Goal: Task Accomplishment & Management: Complete application form

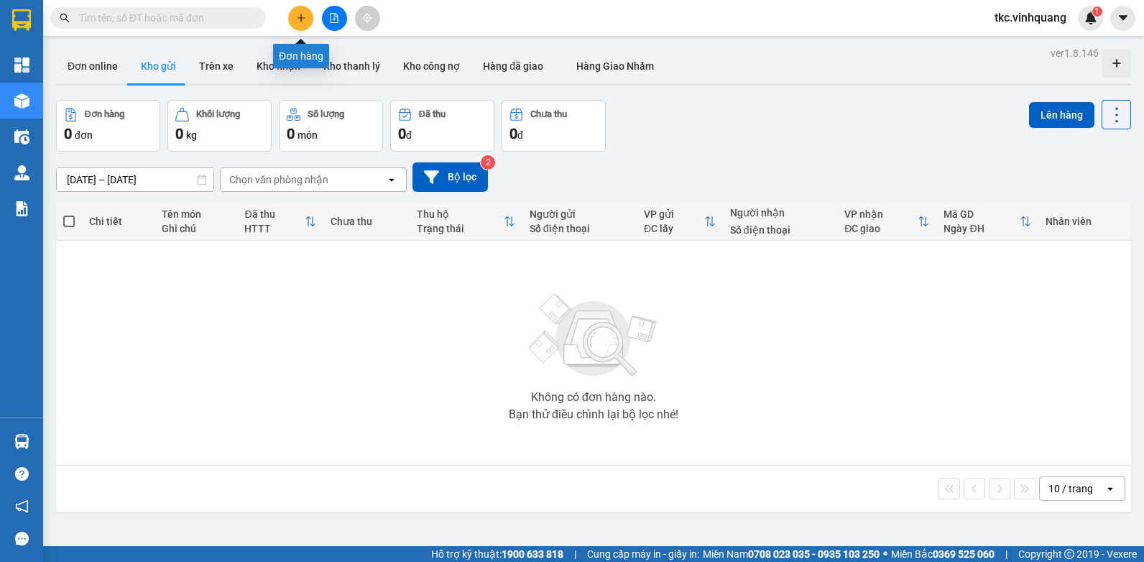
click at [298, 14] on icon "plus" at bounding box center [301, 18] width 10 height 10
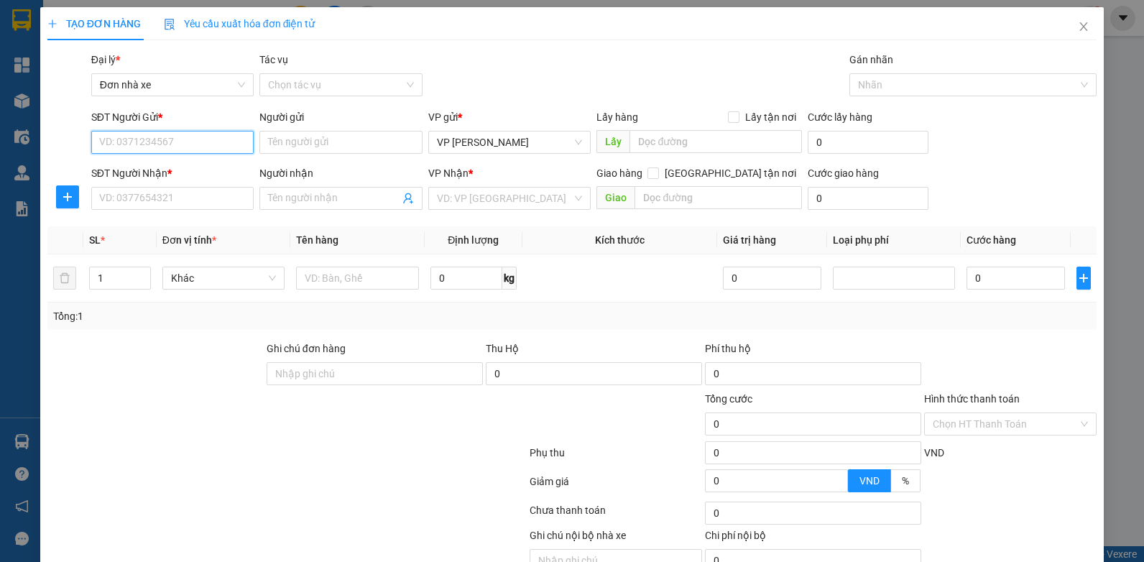
paste input "0359468065"
type input "0359468065"
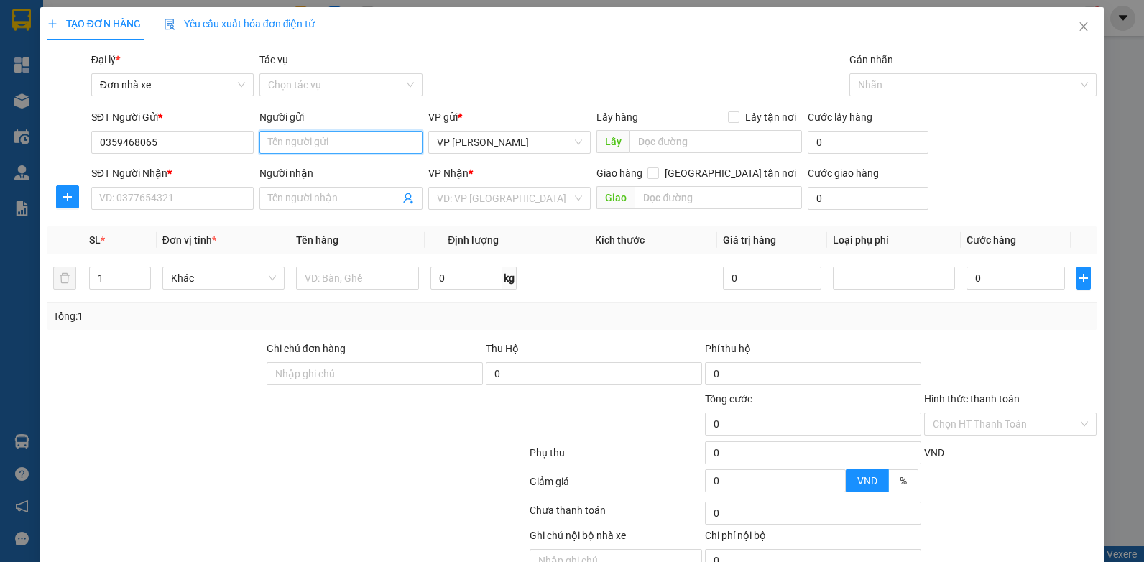
click at [280, 152] on input "Người gửi" at bounding box center [340, 142] width 163 height 23
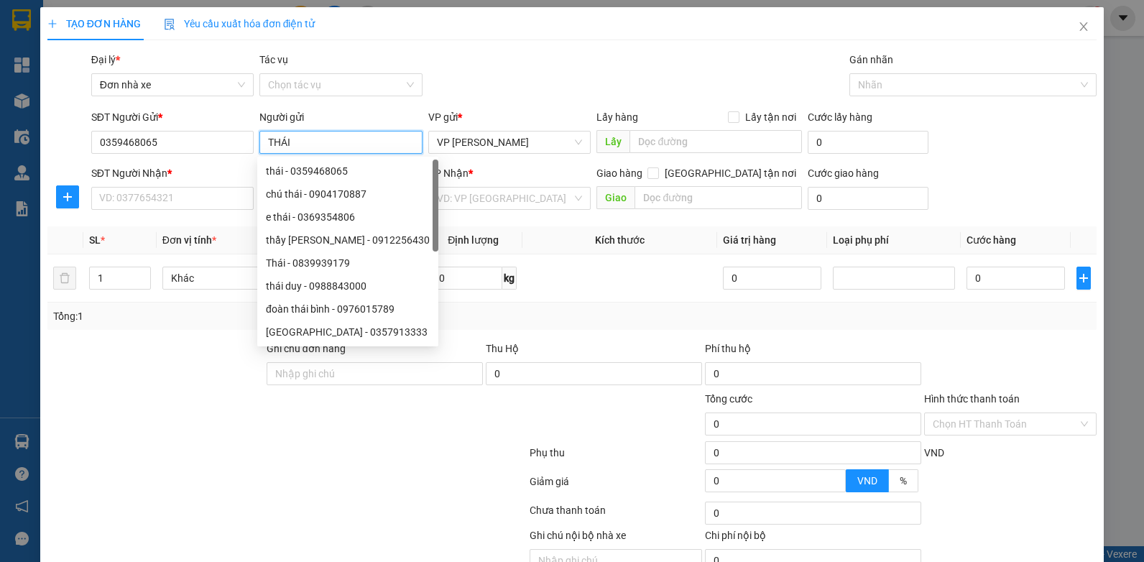
type input "THÁI"
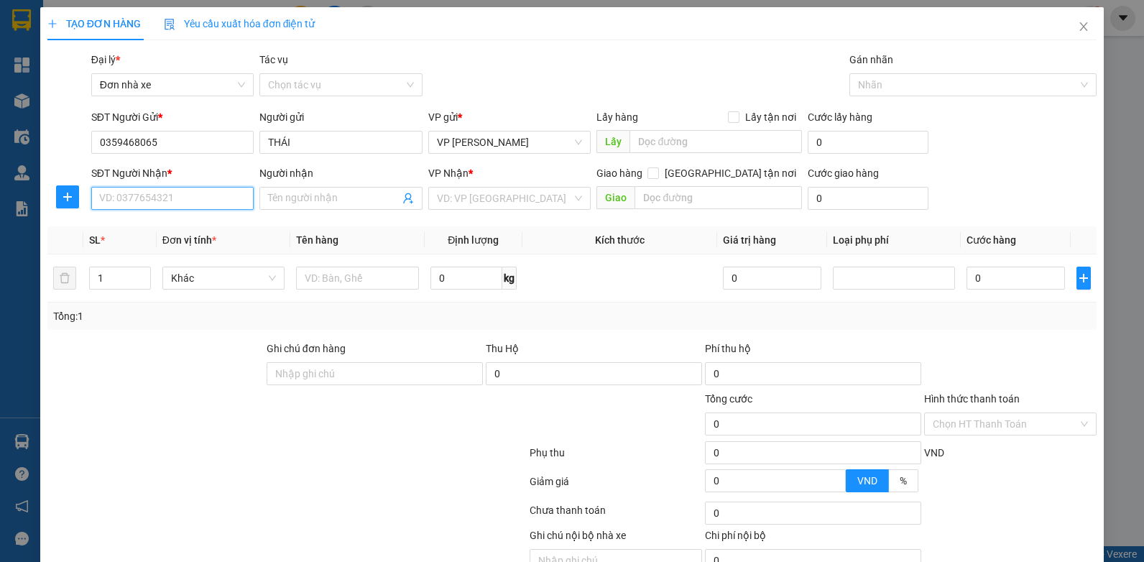
click at [174, 196] on input "SĐT Người Nhận *" at bounding box center [172, 198] width 163 height 23
paste input "0374675429"
type input "0374675429"
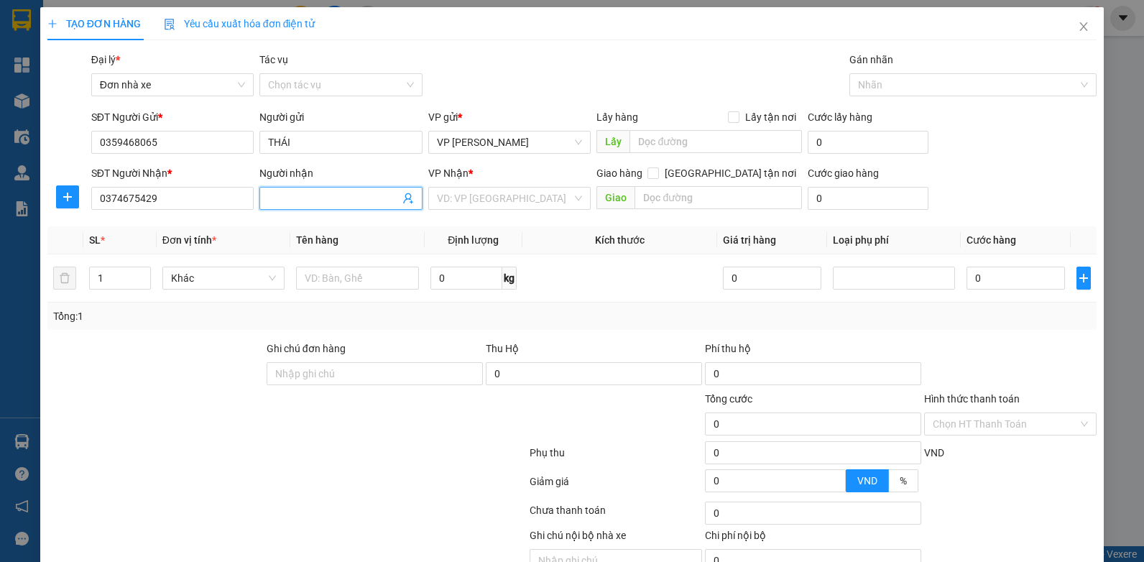
drag, startPoint x: 298, startPoint y: 199, endPoint x: 219, endPoint y: 14, distance: 200.9
click at [298, 198] on input "Người nhận" at bounding box center [334, 198] width 132 height 16
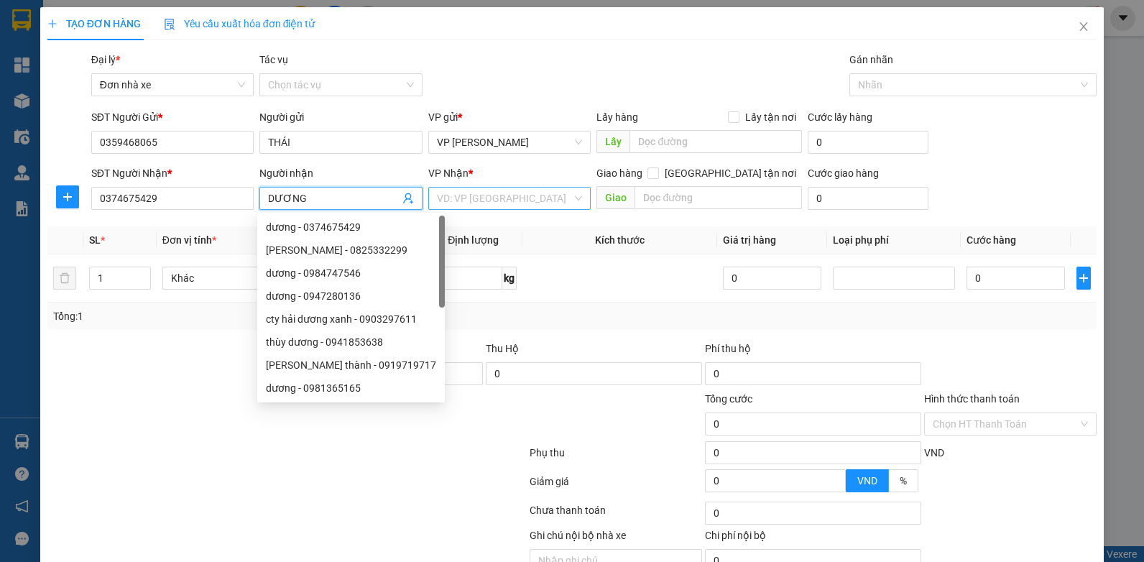
type input "DƯƠNG"
click at [486, 196] on input "search" at bounding box center [505, 199] width 136 height 22
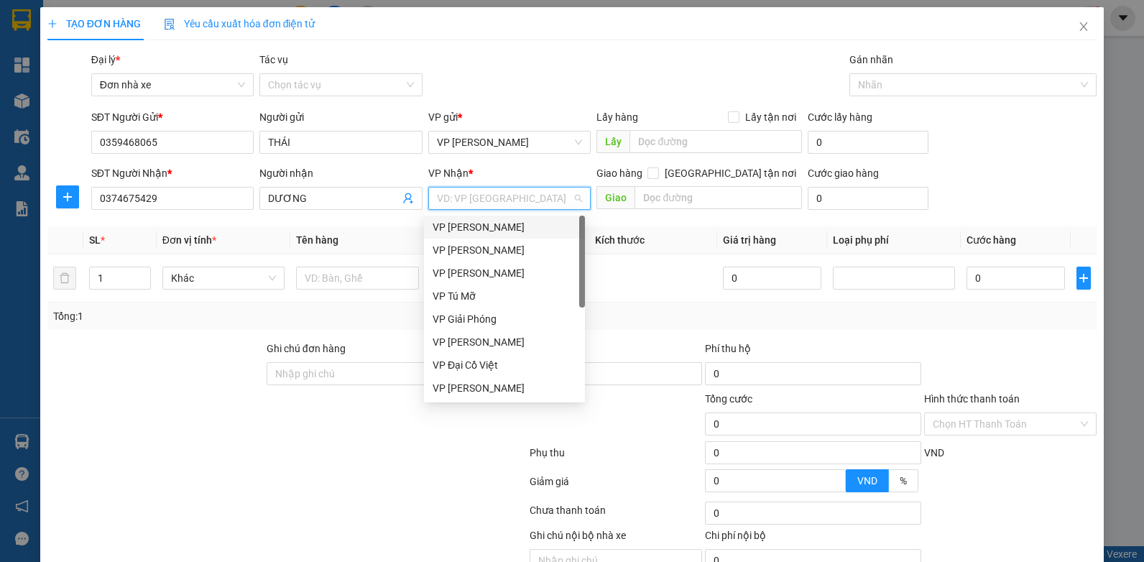
type input "L"
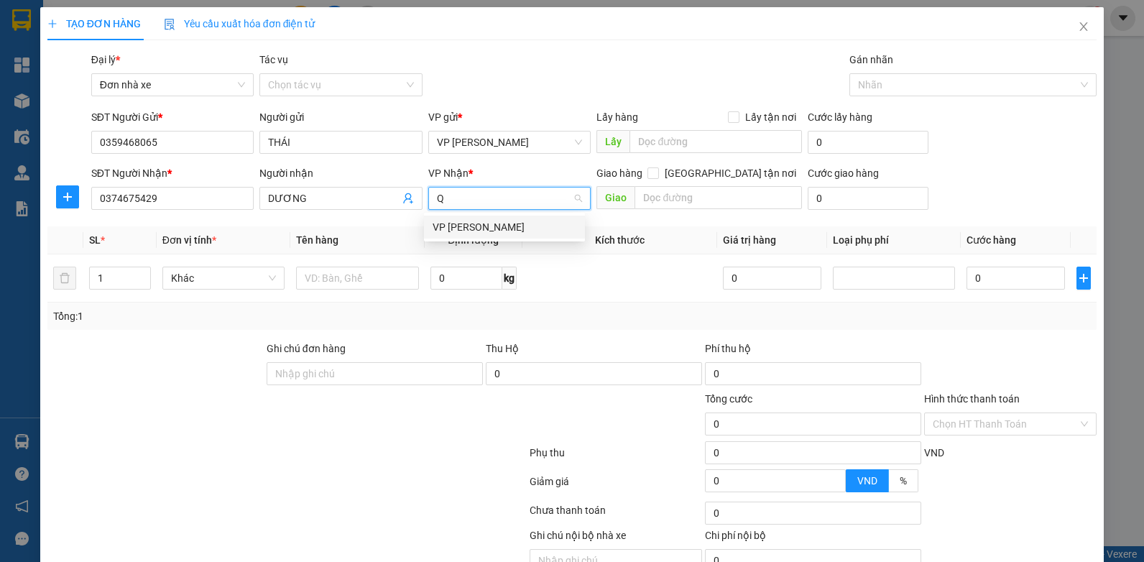
type input "QT"
drag, startPoint x: 474, startPoint y: 225, endPoint x: 395, endPoint y: 262, distance: 87.5
click at [474, 226] on div "VP [PERSON_NAME]" at bounding box center [505, 227] width 144 height 16
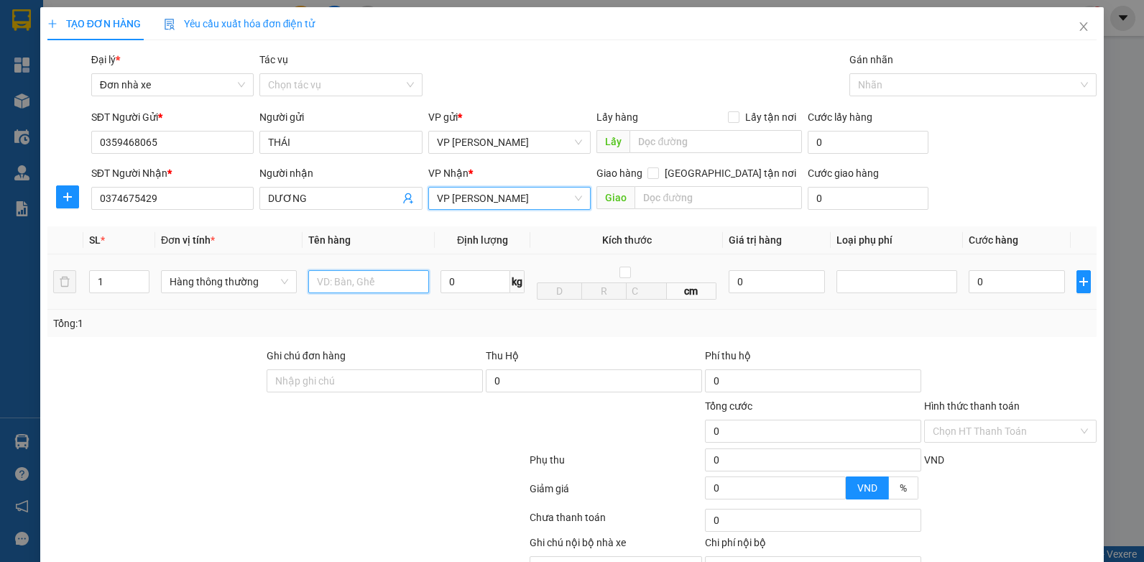
click at [382, 275] on input "text" at bounding box center [368, 281] width 121 height 23
type input "BỌC DT"
click at [476, 293] on input "0" at bounding box center [476, 281] width 70 height 23
type input "1"
click at [980, 362] on div at bounding box center [1010, 373] width 175 height 50
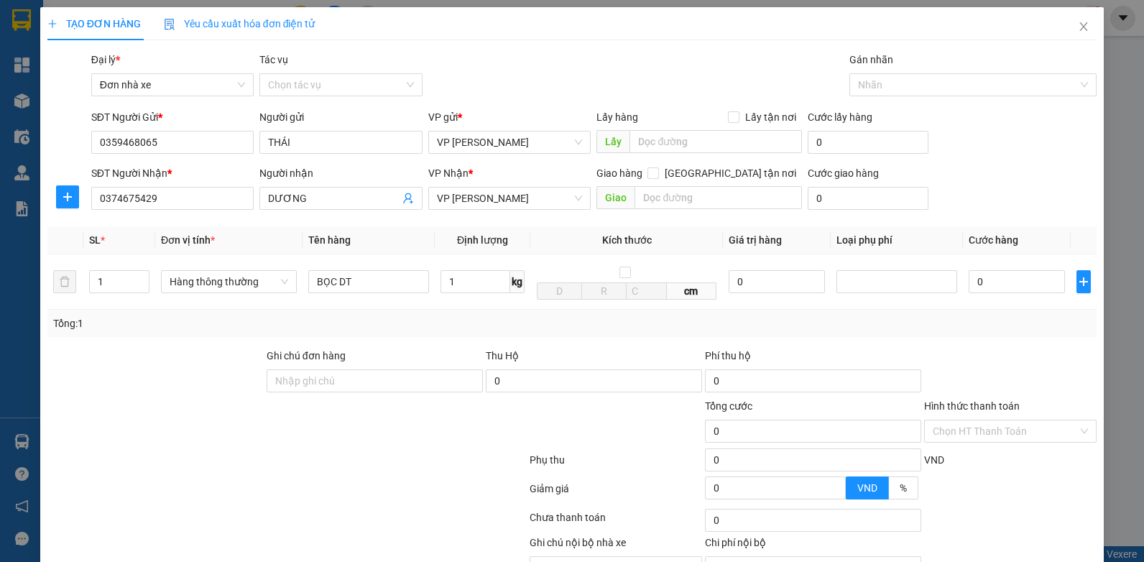
type input "30.000"
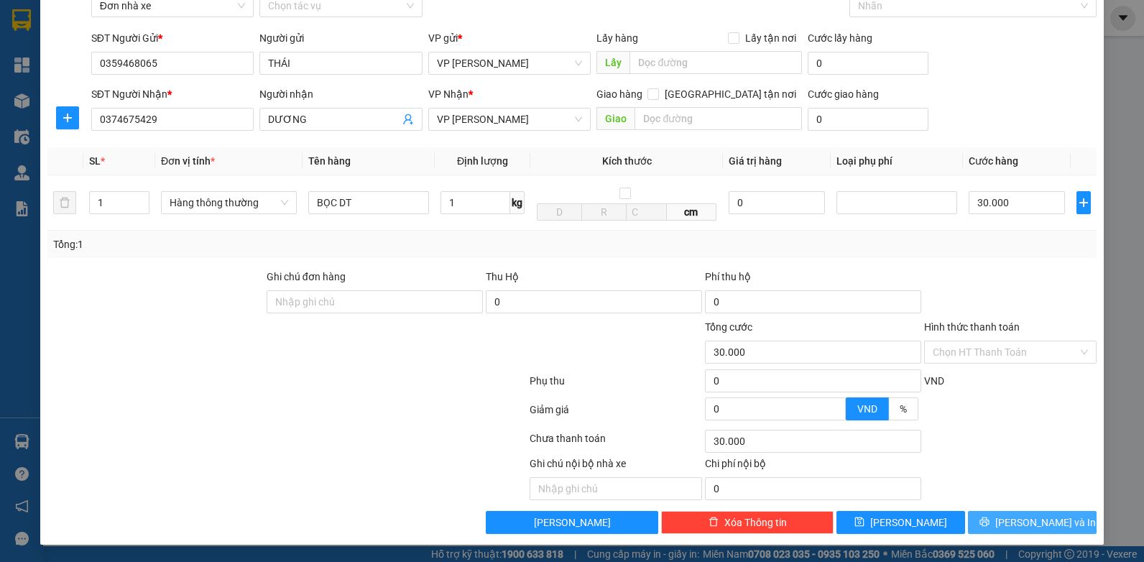
click at [1036, 523] on span "[PERSON_NAME] và In" at bounding box center [1046, 523] width 101 height 16
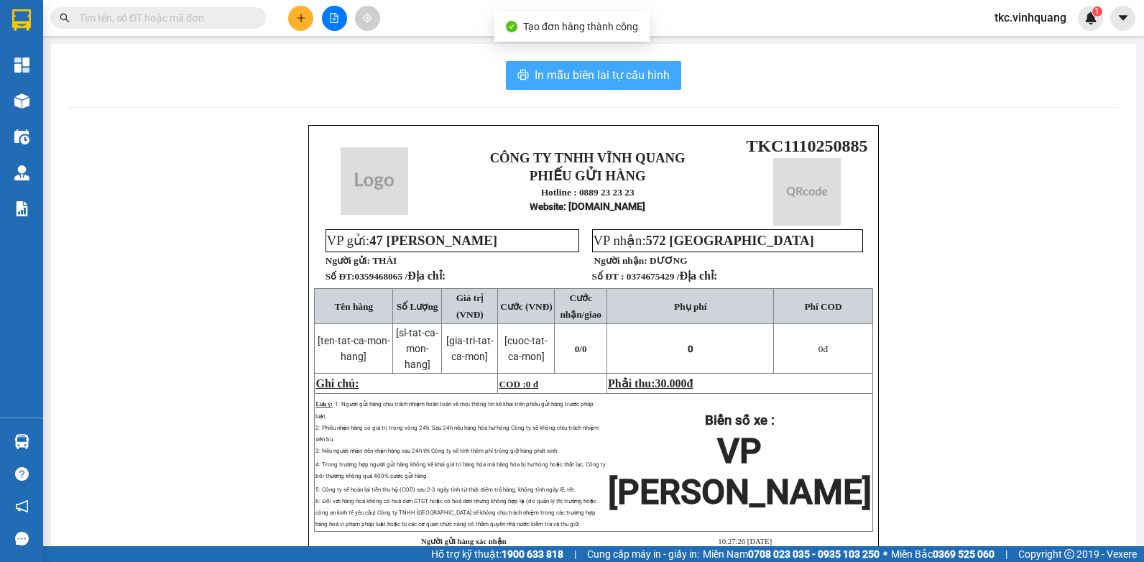
click at [574, 74] on span "In mẫu biên lai tự cấu hình" at bounding box center [602, 75] width 135 height 18
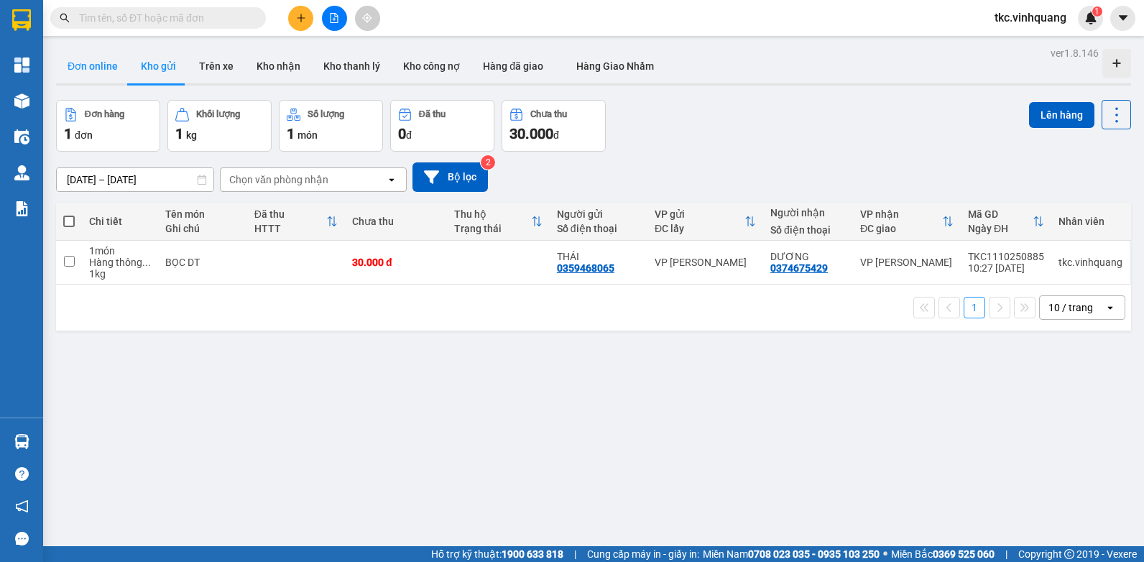
click at [91, 61] on button "Đơn online" at bounding box center [92, 66] width 73 height 35
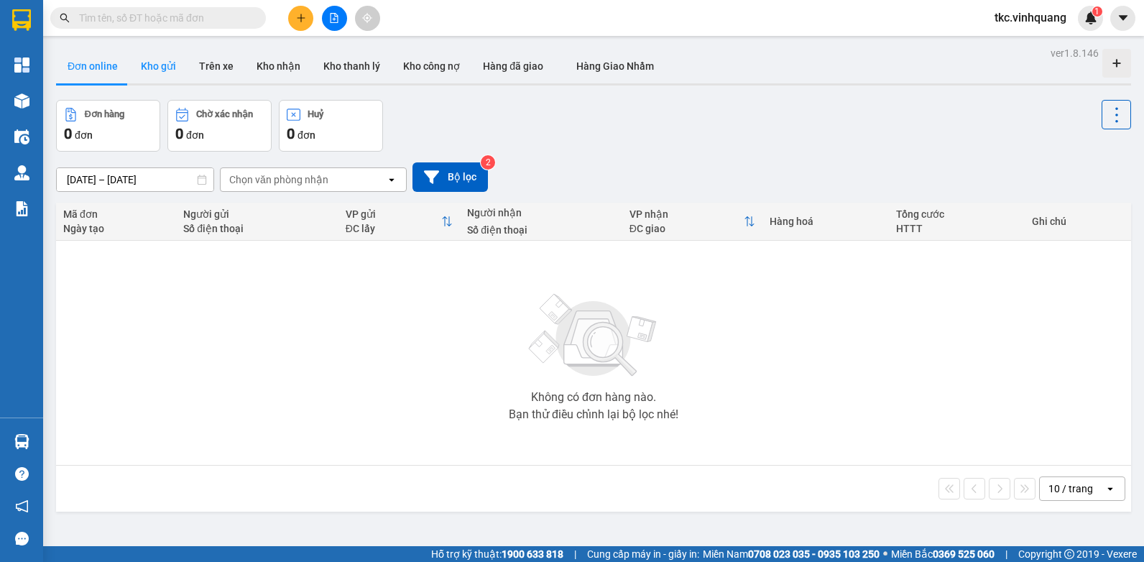
click at [170, 66] on button "Kho gửi" at bounding box center [158, 66] width 58 height 35
type input "[DATE] – [DATE]"
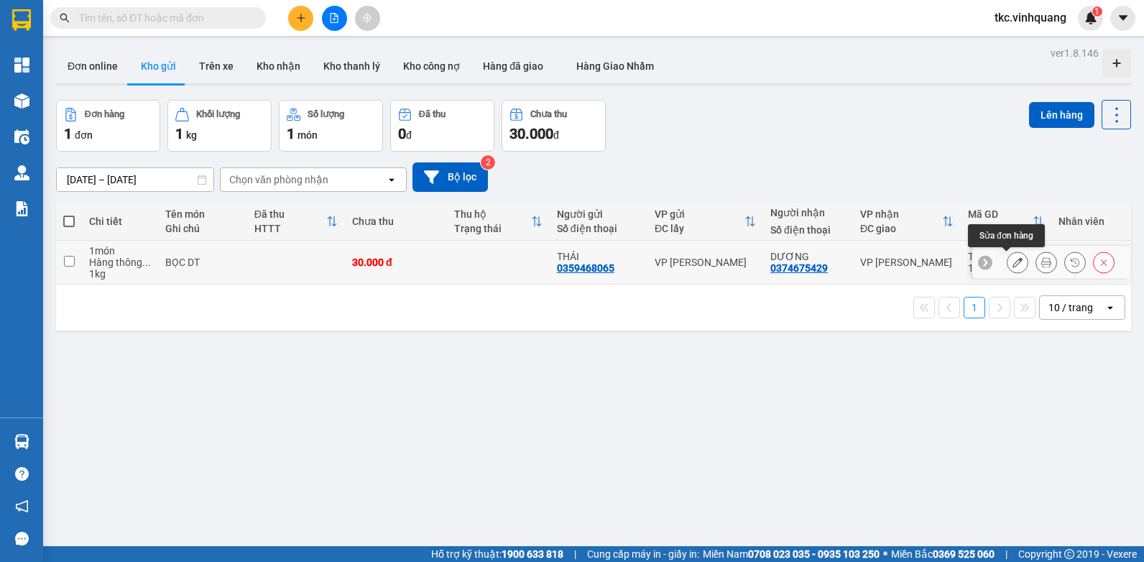
click at [1013, 259] on icon at bounding box center [1018, 262] width 10 height 10
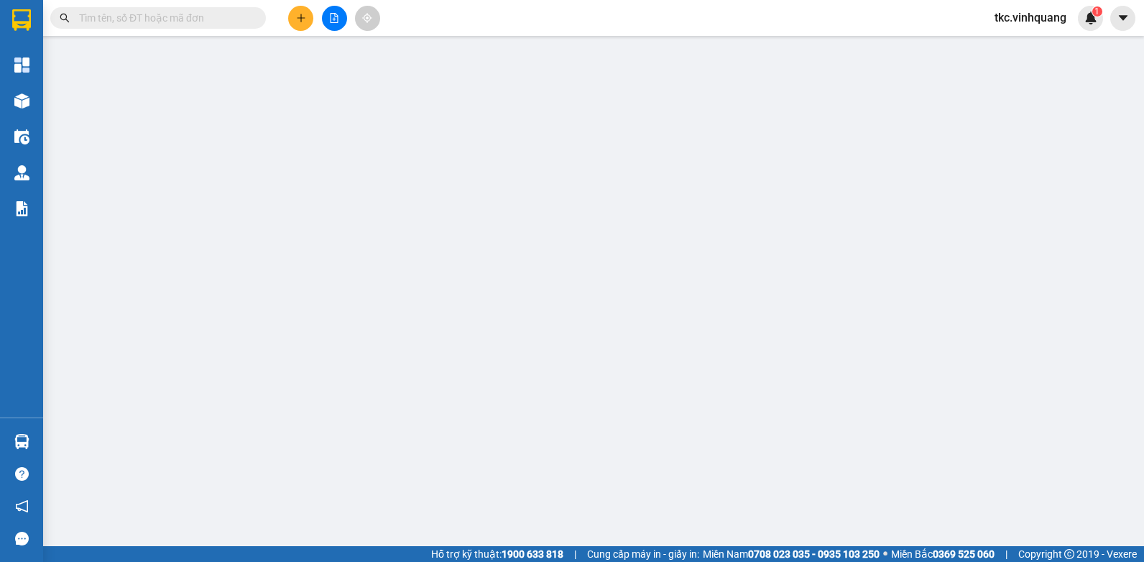
type input "0359468065"
type input "THÁI"
type input "0374675429"
type input "DƯƠNG"
type input "0"
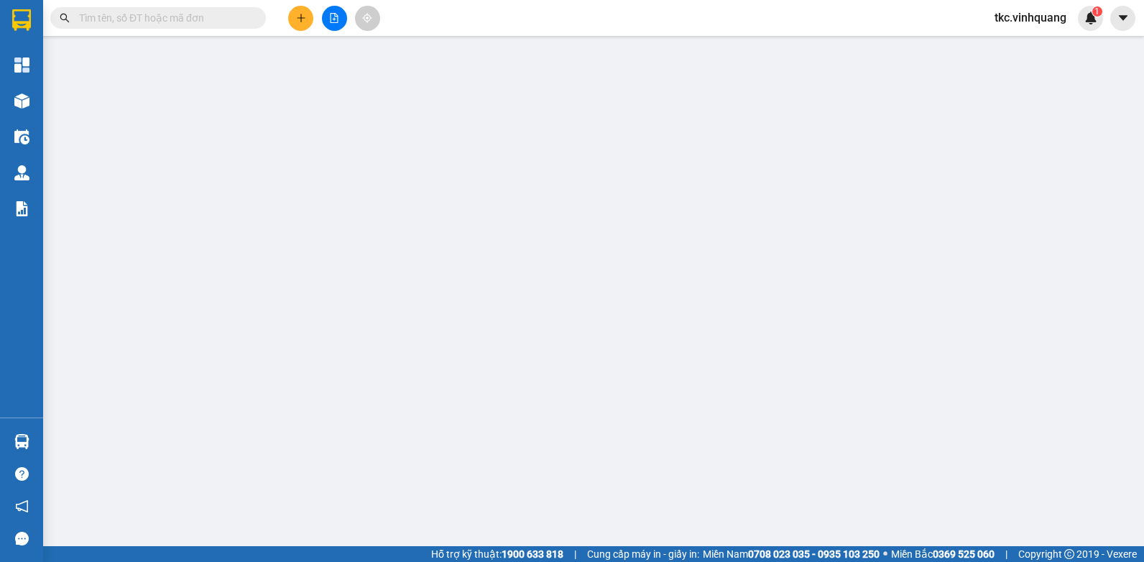
type input "30.000"
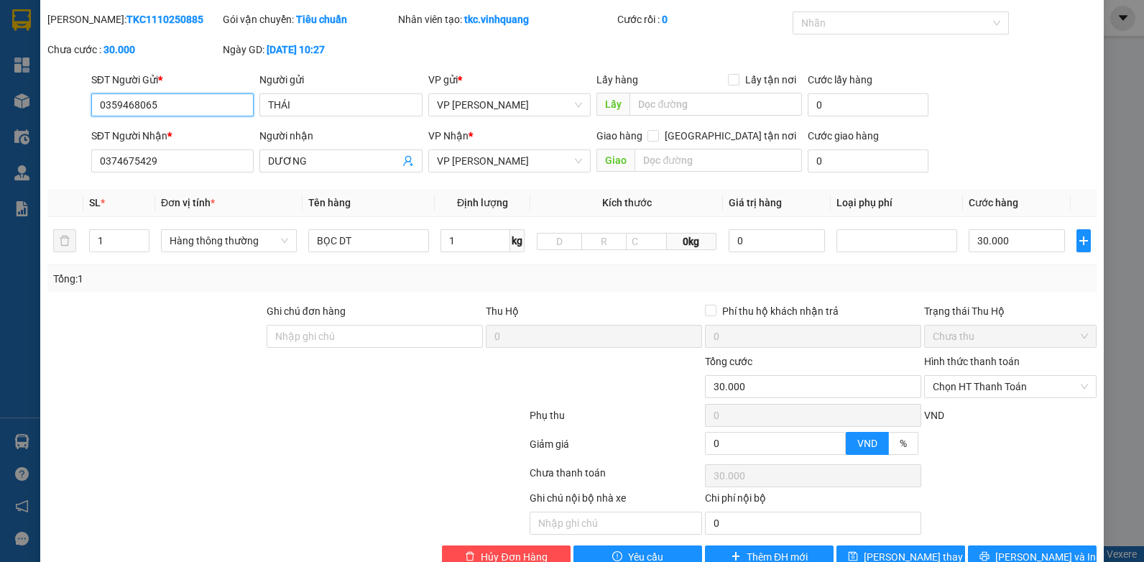
scroll to position [75, 0]
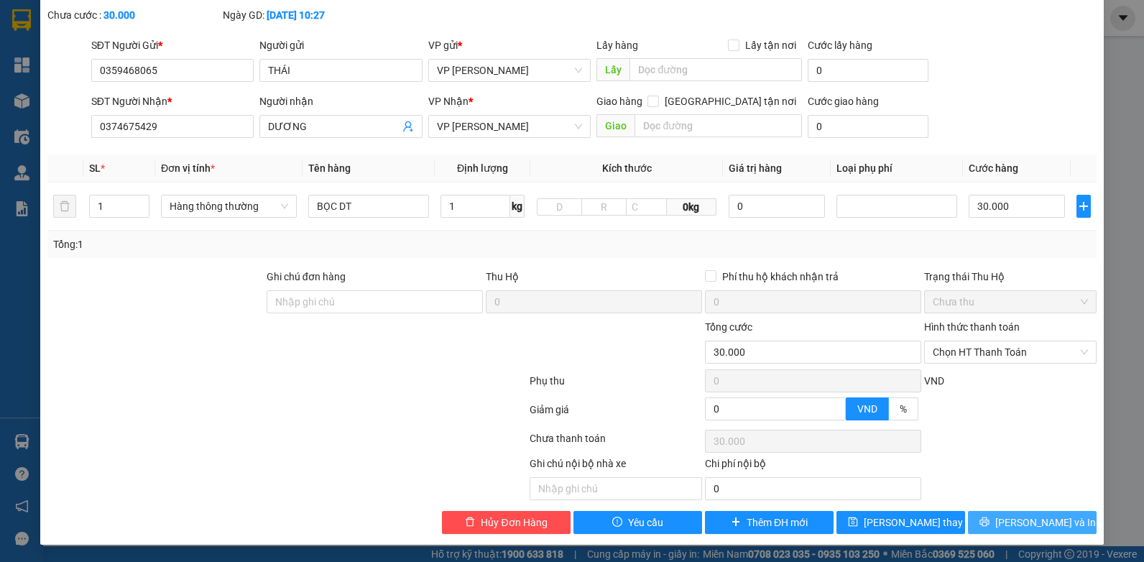
click at [1022, 525] on span "[PERSON_NAME] và In" at bounding box center [1046, 523] width 101 height 16
